Goal: Check status: Check status

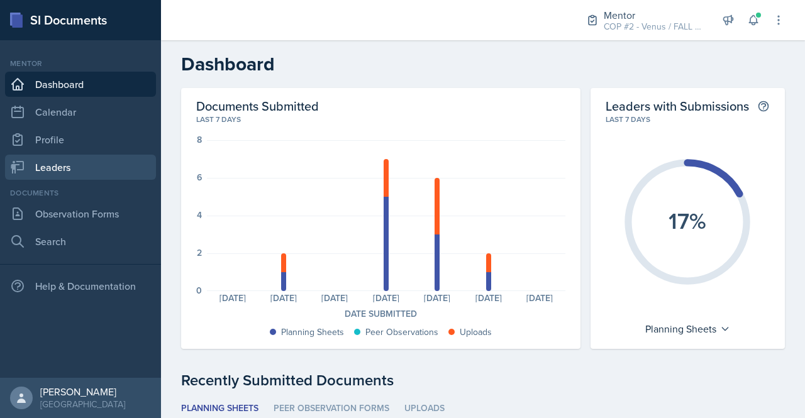
click at [70, 160] on link "Leaders" at bounding box center [80, 167] width 151 height 25
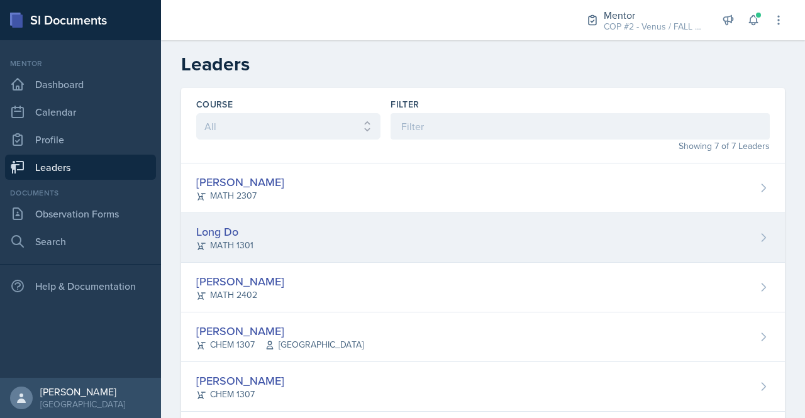
scroll to position [121, 0]
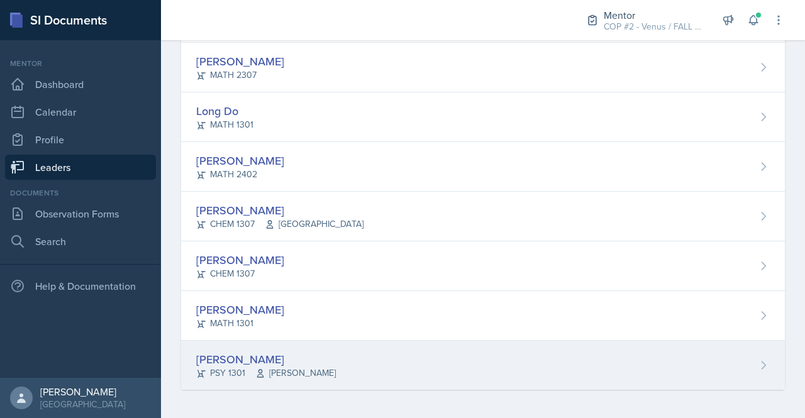
click at [254, 359] on div "[PERSON_NAME]" at bounding box center [266, 359] width 140 height 17
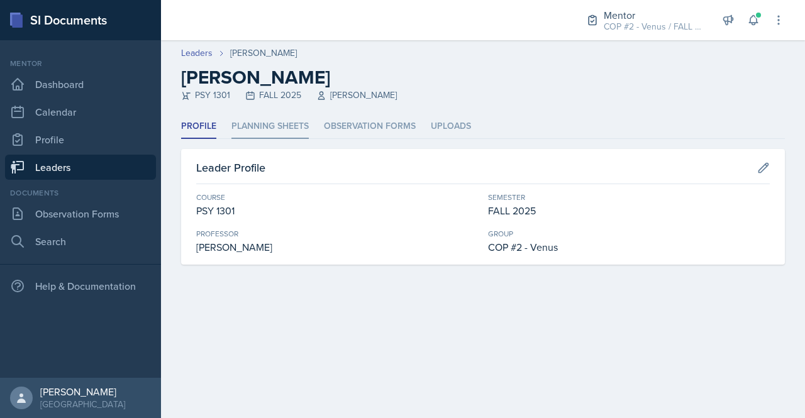
click at [277, 123] on li "Planning Sheets" at bounding box center [269, 126] width 77 height 25
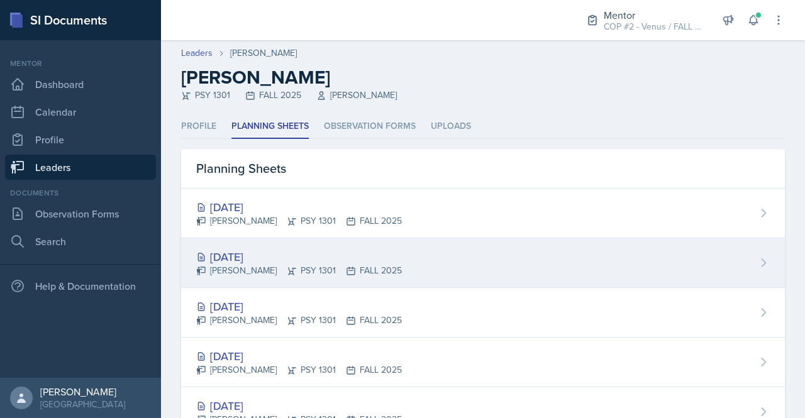
click at [253, 261] on div "[DATE]" at bounding box center [299, 256] width 206 height 17
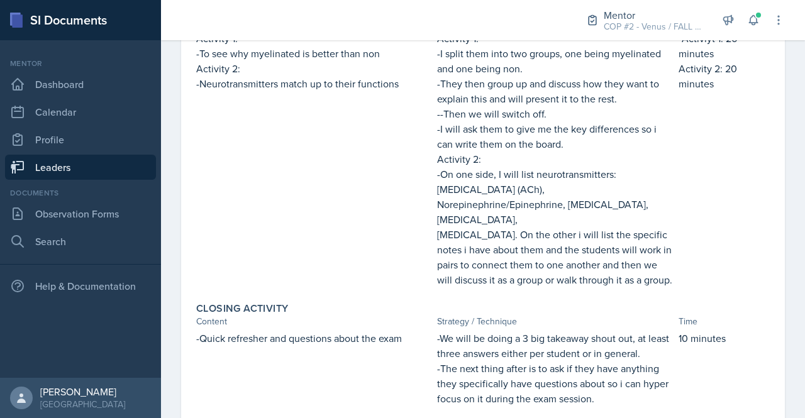
scroll to position [481, 0]
